Goal: Task Accomplishment & Management: Use online tool/utility

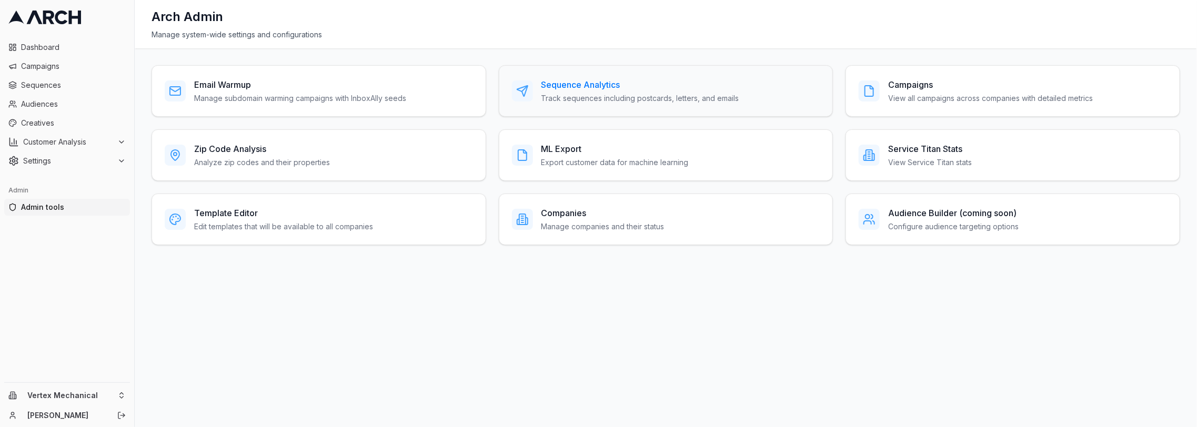
click at [618, 100] on p "Track sequences including postcards, letters, and emails" at bounding box center [640, 98] width 198 height 11
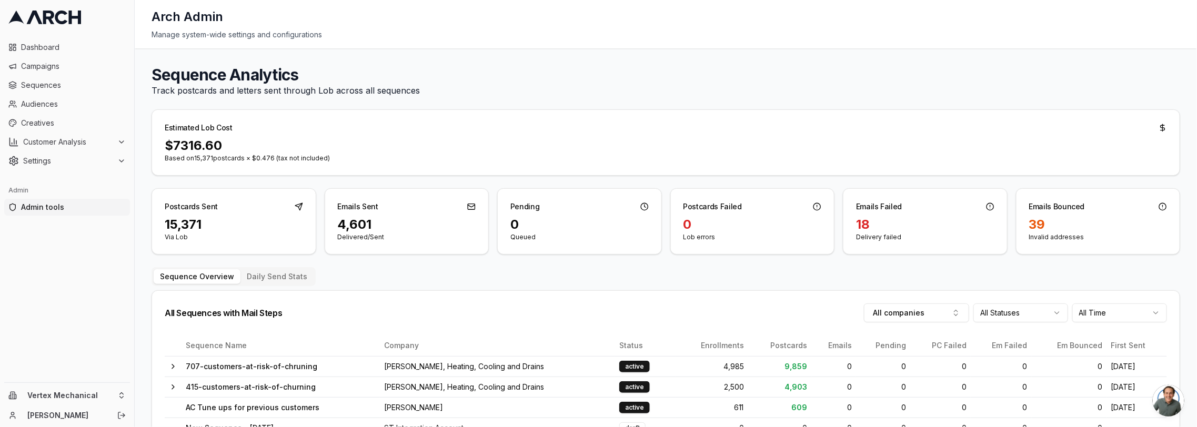
click at [284, 274] on button "Daily Send Stats" at bounding box center [276, 276] width 73 height 15
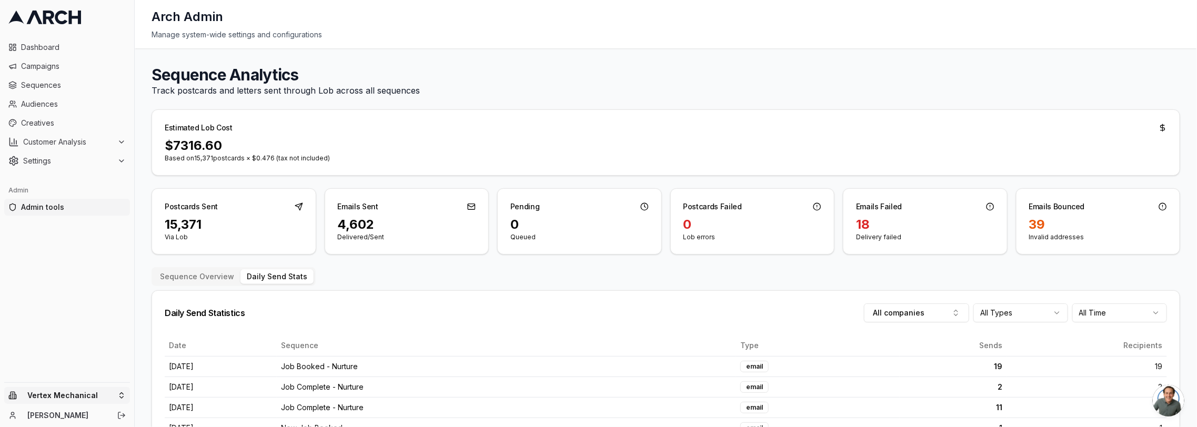
click at [58, 390] on html "Dashboard Campaigns Sequences Audiences Creatives Customer Analysis Settings Ad…" at bounding box center [598, 213] width 1197 height 427
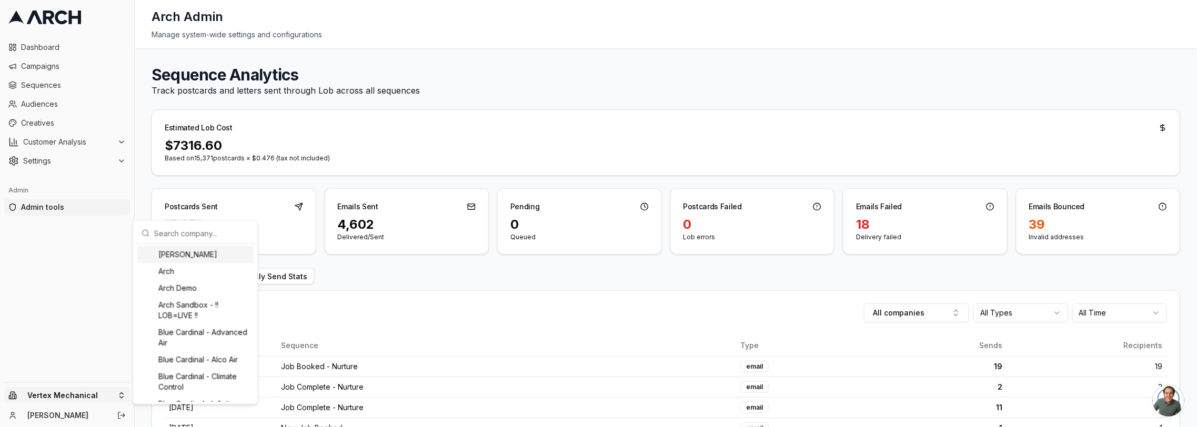
click at [217, 232] on input "text" at bounding box center [201, 233] width 95 height 21
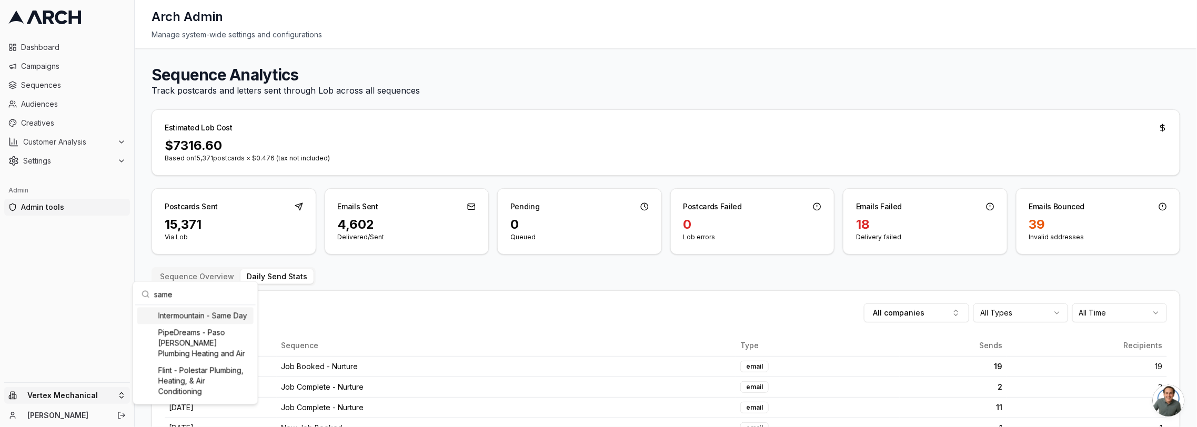
type input "same"
click at [223, 306] on div "Intermountain - Same Day PipeDreams - Paso [PERSON_NAME] Plumbing Heating and A…" at bounding box center [195, 353] width 120 height 97
click at [199, 316] on div "Intermountain - Same Day" at bounding box center [195, 315] width 116 height 17
click at [64, 75] on html "Dashboard Campaigns Sequences Audiences Creatives Customer Analysis Settings Ad…" at bounding box center [598, 213] width 1197 height 427
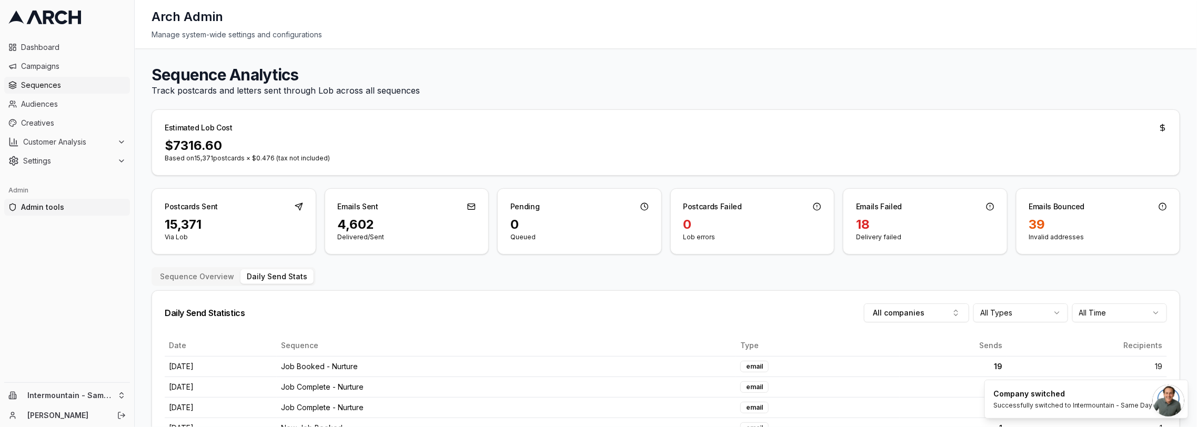
click at [49, 84] on span "Sequences" at bounding box center [73, 85] width 105 height 11
